Goal: Task Accomplishment & Management: Manage account settings

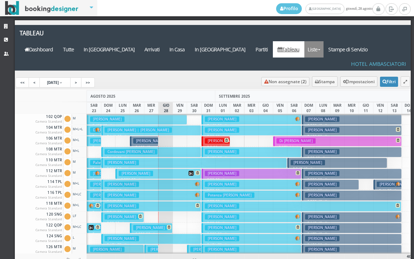
click at [324, 41] on link "Liste" at bounding box center [314, 49] width 19 height 16
click at [331, 83] on link "Foglio Pulizie" at bounding box center [331, 89] width 52 height 13
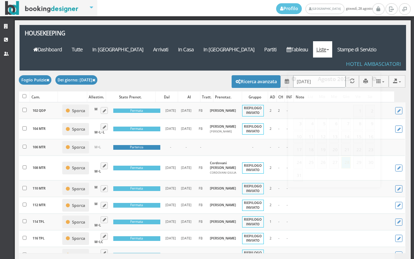
click at [312, 75] on input "[DATE]" at bounding box center [319, 81] width 53 height 12
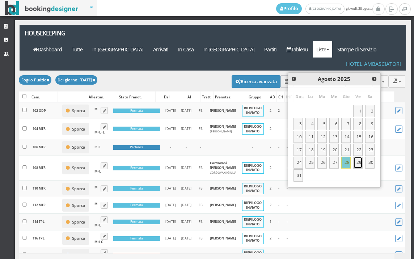
click at [357, 168] on link "29" at bounding box center [358, 163] width 9 height 12
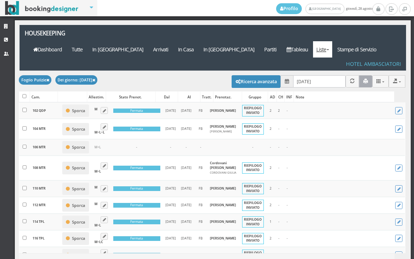
click at [364, 79] on icon "button" at bounding box center [366, 81] width 5 height 5
click at [314, 75] on input "29/08/2025" at bounding box center [319, 81] width 53 height 12
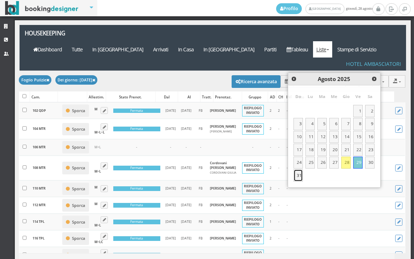
click at [298, 176] on link "31" at bounding box center [298, 176] width 9 height 12
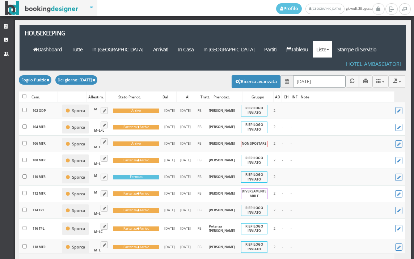
click at [320, 75] on input "31/08/2025" at bounding box center [319, 81] width 53 height 12
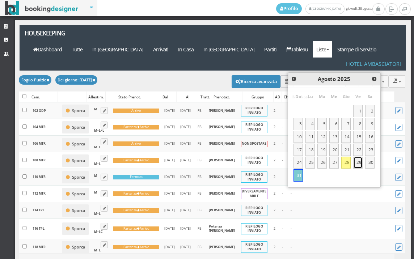
click at [358, 167] on link "29" at bounding box center [358, 163] width 9 height 12
type input "29/08/2025"
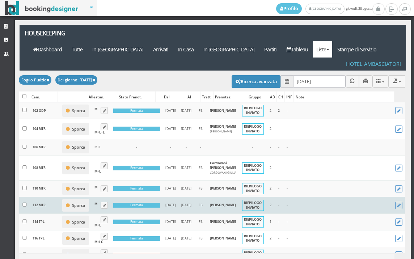
drag, startPoint x: 19, startPoint y: 255, endPoint x: 28, endPoint y: 218, distance: 38.7
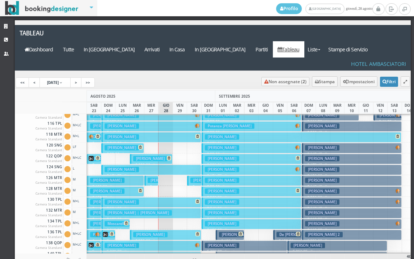
scroll to position [72, 0]
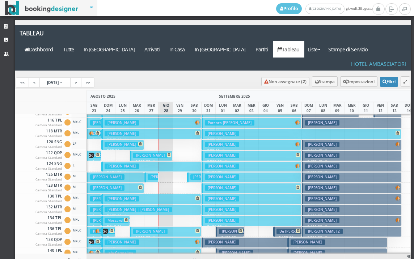
click at [154, 175] on h3 "[PERSON_NAME]" at bounding box center [165, 177] width 34 height 5
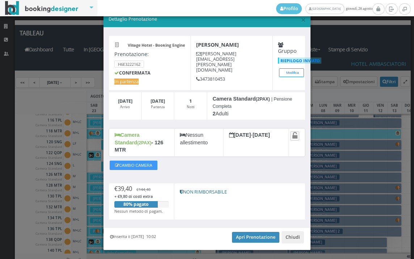
scroll to position [21, 0]
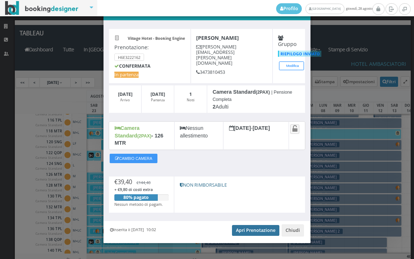
click at [254, 227] on link "Apri Prenotazione" at bounding box center [255, 230] width 47 height 11
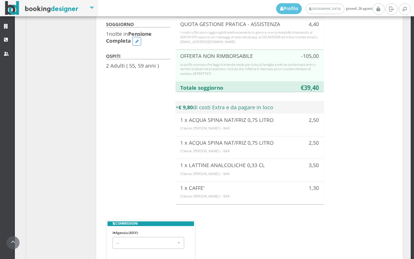
scroll to position [765, 0]
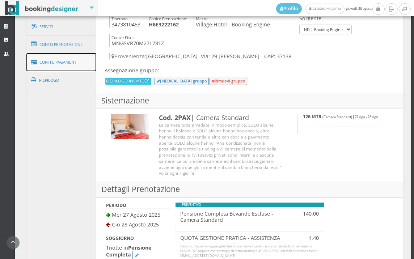
click at [70, 54] on link "Conti e Pagamenti" at bounding box center [61, 62] width 70 height 18
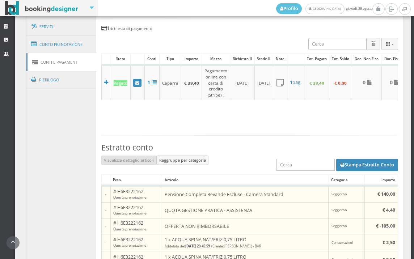
scroll to position [363, 0]
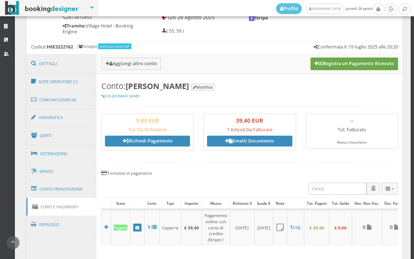
click at [352, 65] on button "Registra un Pagamento Ricevuto" at bounding box center [355, 64] width 88 height 12
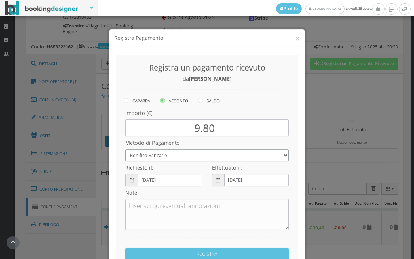
click at [196, 150] on select "Bonifico Bancario BONIFICO SUM UP Contanti Assegno Bancario Assegno Circolare V…" at bounding box center [207, 149] width 164 height 12
select select
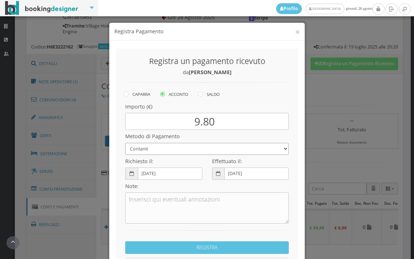
click at [125, 143] on select "Bonifico Bancario BONIFICO SUM UP Contanti Assegno Bancario Assegno Circolare V…" at bounding box center [207, 149] width 164 height 12
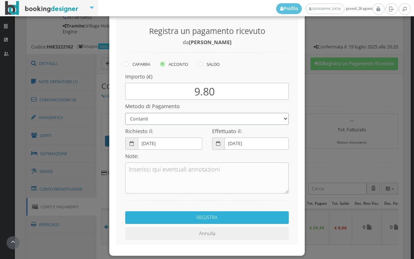
scroll to position [55, 0]
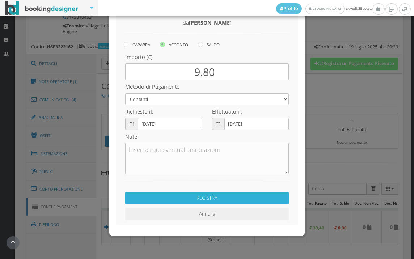
click at [207, 200] on button "REGISTRA" at bounding box center [207, 198] width 164 height 13
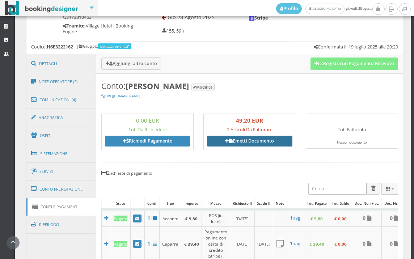
click at [248, 141] on link "Emetti Documento" at bounding box center [249, 141] width 85 height 11
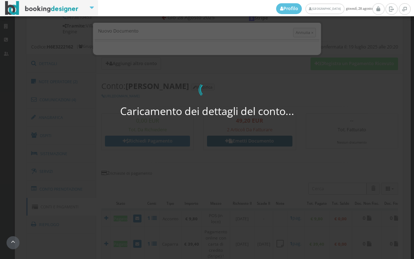
select select "PF"
select select "VERONA"
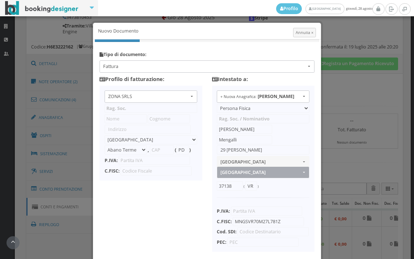
type input "ZONA SRLS"
type input "Vico V Durante, 8"
select select "Frattamaggiore"
type input "80027"
type input "NA"
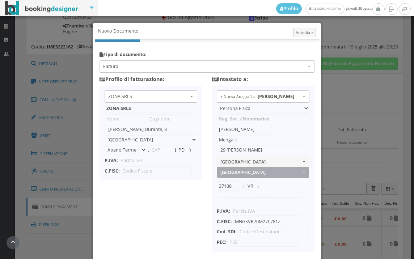
type input "10356321215"
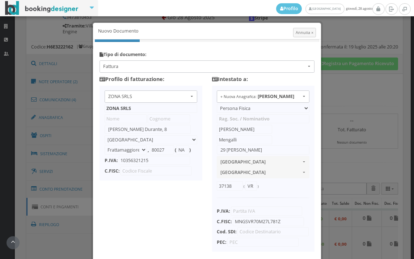
scroll to position [57, 0]
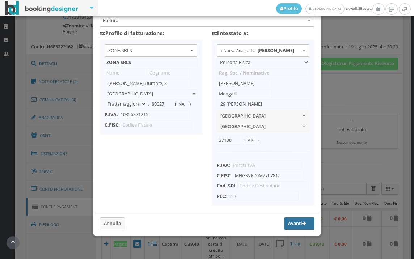
click at [291, 225] on button "Avanti" at bounding box center [299, 224] width 30 height 12
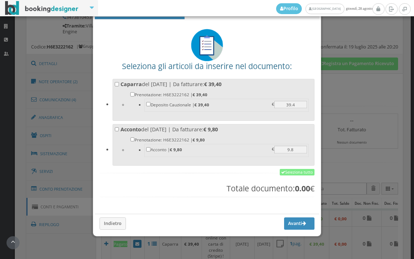
scroll to position [25, 0]
click at [286, 171] on link "Seleziona tutto" at bounding box center [297, 172] width 35 height 7
checkbox input "true"
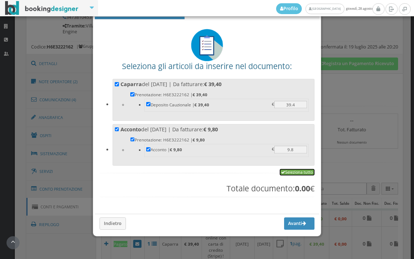
checkbox input "true"
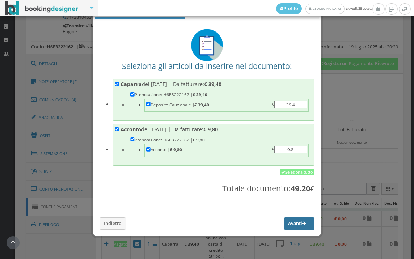
click at [284, 226] on button "Avanti" at bounding box center [299, 224] width 30 height 12
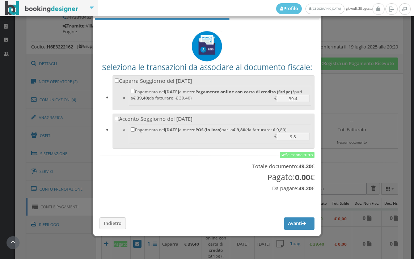
scroll to position [24, 0]
click at [297, 154] on link "Seleziona tutto" at bounding box center [297, 155] width 35 height 7
checkbox input "true"
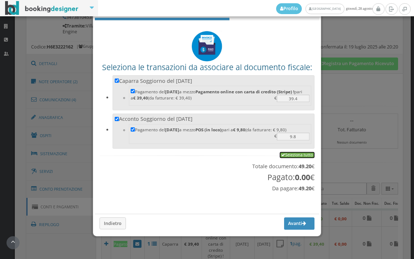
checkbox input "true"
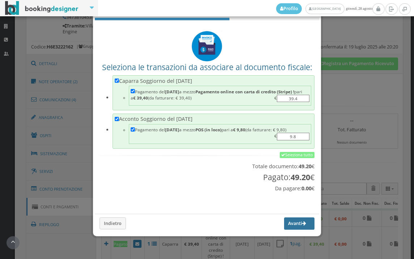
click at [284, 224] on button "Avanti" at bounding box center [299, 224] width 30 height 12
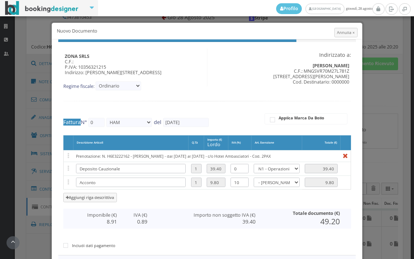
type input "546"
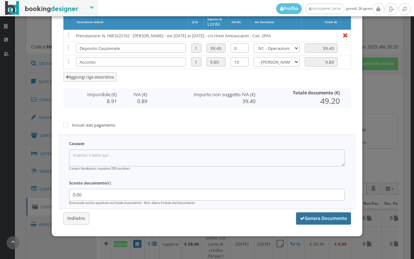
click at [309, 219] on button "Genera Documento" at bounding box center [323, 219] width 55 height 12
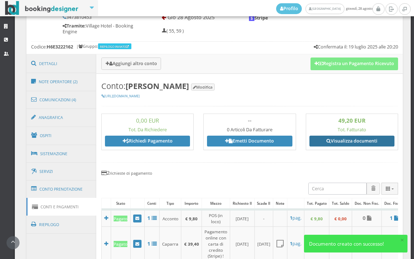
click at [352, 141] on link "Visualizza documenti" at bounding box center [352, 141] width 85 height 11
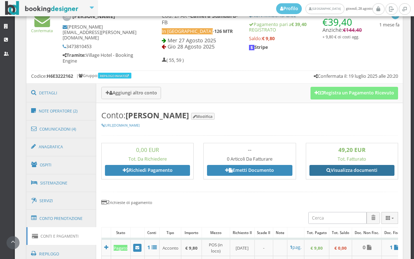
scroll to position [282, 0]
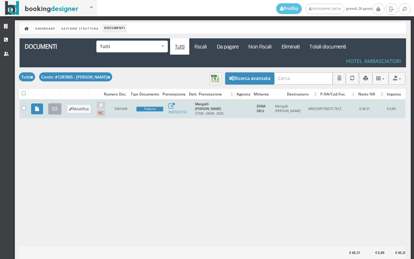
click at [58, 112] on link at bounding box center [54, 109] width 13 height 12
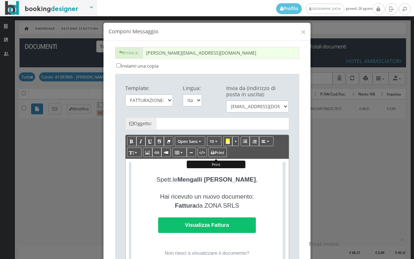
type input "Copia di cortesia: Fattura da ZONA SRLS - n. 546HAM del [DATE]"
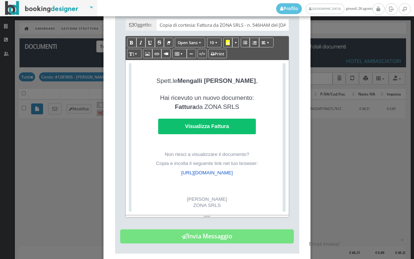
scroll to position [168, 0]
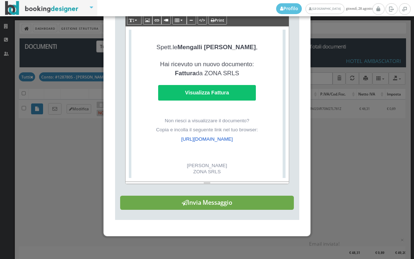
click at [226, 205] on button "Invia Messaggio" at bounding box center [207, 203] width 174 height 14
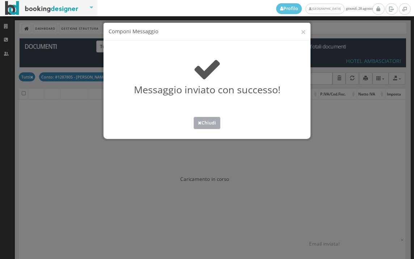
click at [210, 123] on button "Chiudi" at bounding box center [207, 123] width 27 height 12
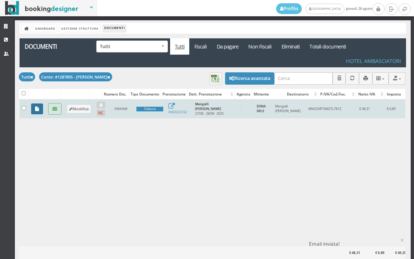
click at [33, 108] on link at bounding box center [37, 109] width 12 height 11
